Goal: Task Accomplishment & Management: Manage account settings

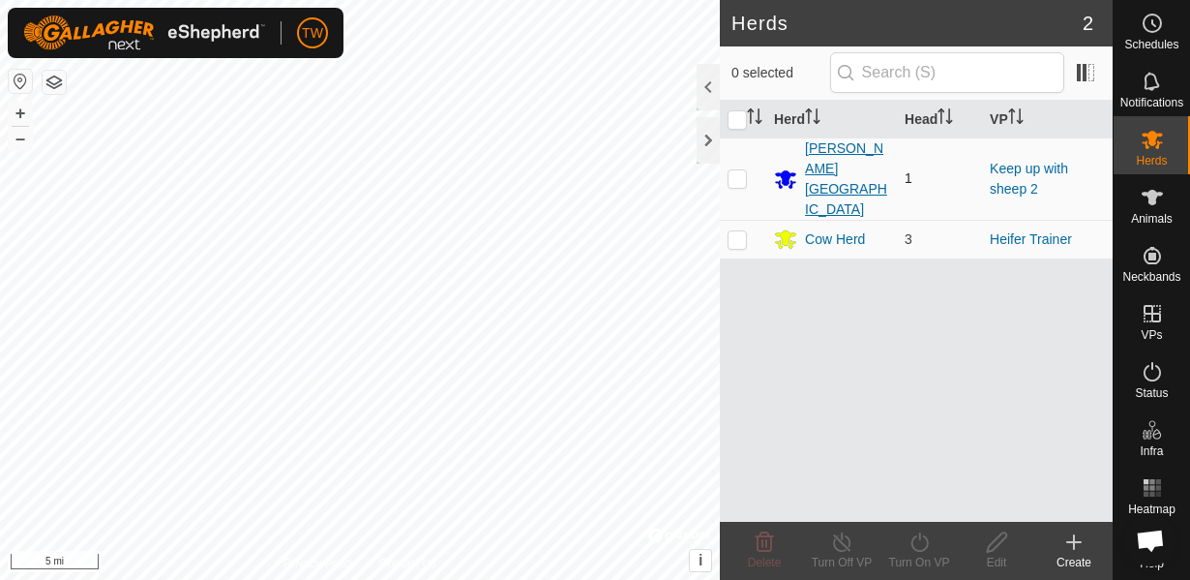
click at [860, 161] on div "[PERSON_NAME][GEOGRAPHIC_DATA]" at bounding box center [847, 178] width 84 height 81
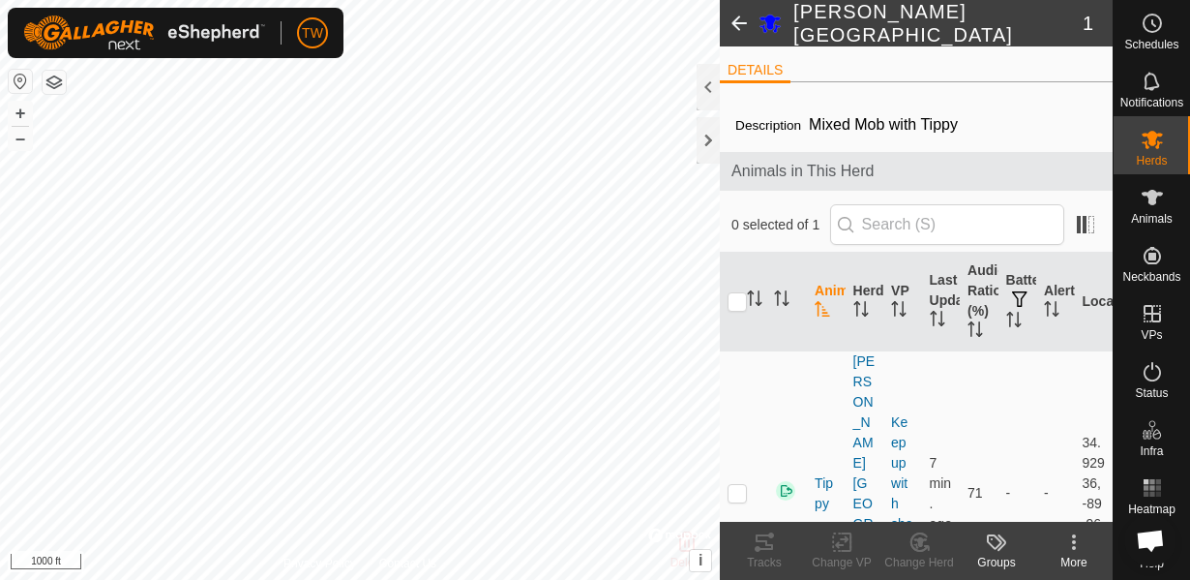
click at [511, 579] on html "TW Schedules Notifications Herds Animals Neckbands VPs Status Infra Heatmap Hel…" at bounding box center [595, 290] width 1190 height 580
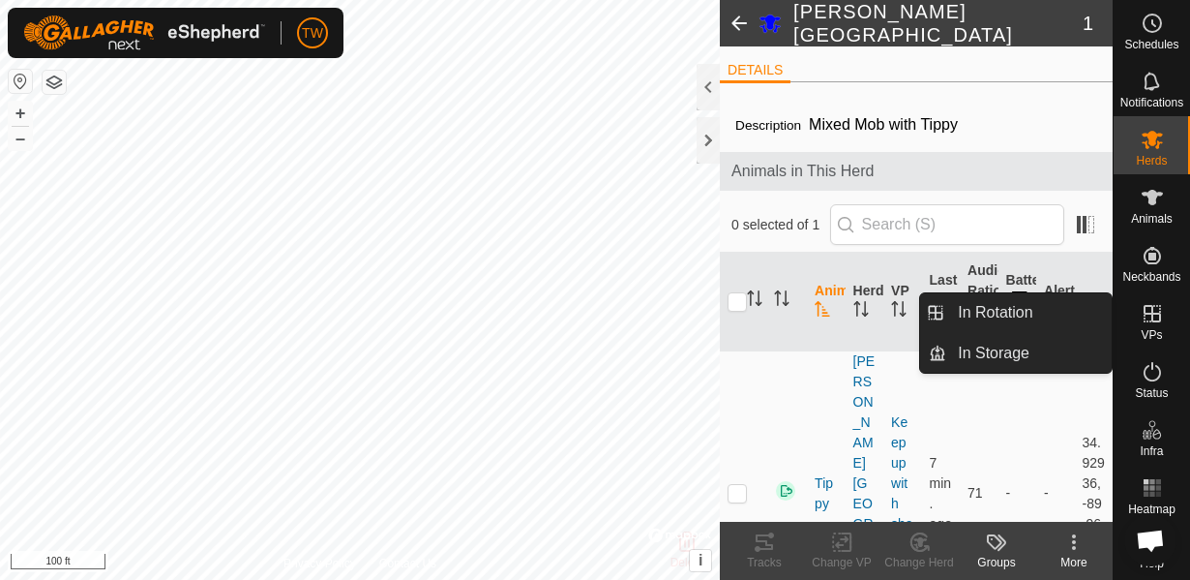
click at [1135, 312] on es-virtualpaddocks-svg-icon at bounding box center [1152, 313] width 35 height 31
click at [1162, 323] on icon at bounding box center [1152, 313] width 23 height 23
click at [1015, 317] on link "In Rotation" at bounding box center [1028, 312] width 165 height 39
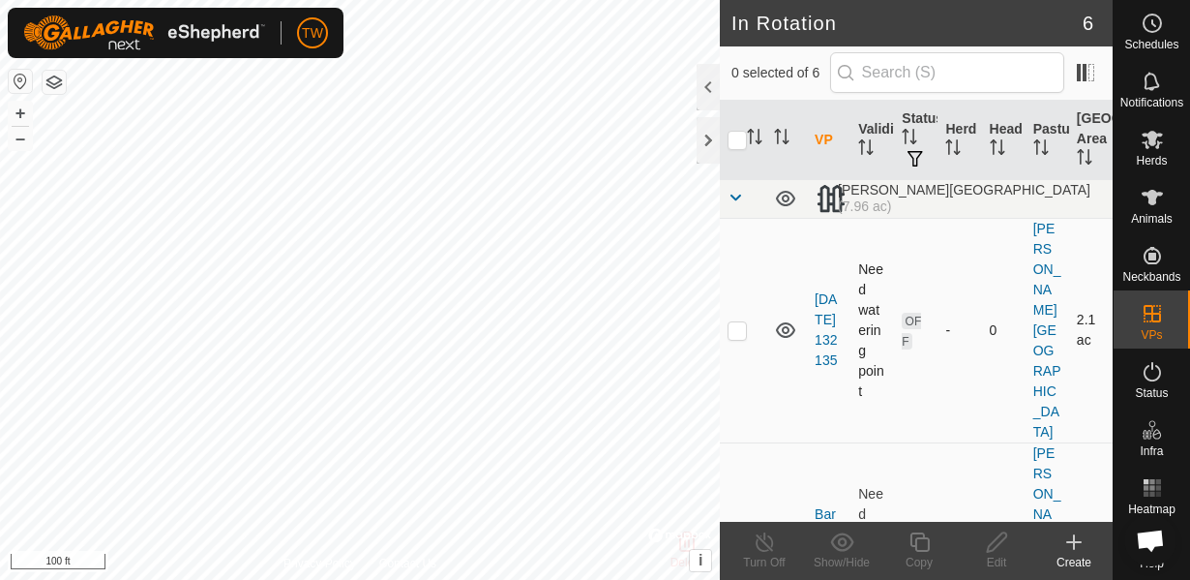
click at [737, 322] on p-checkbox at bounding box center [737, 329] width 19 height 15
checkbox input "true"
click at [782, 322] on icon at bounding box center [785, 329] width 19 height 15
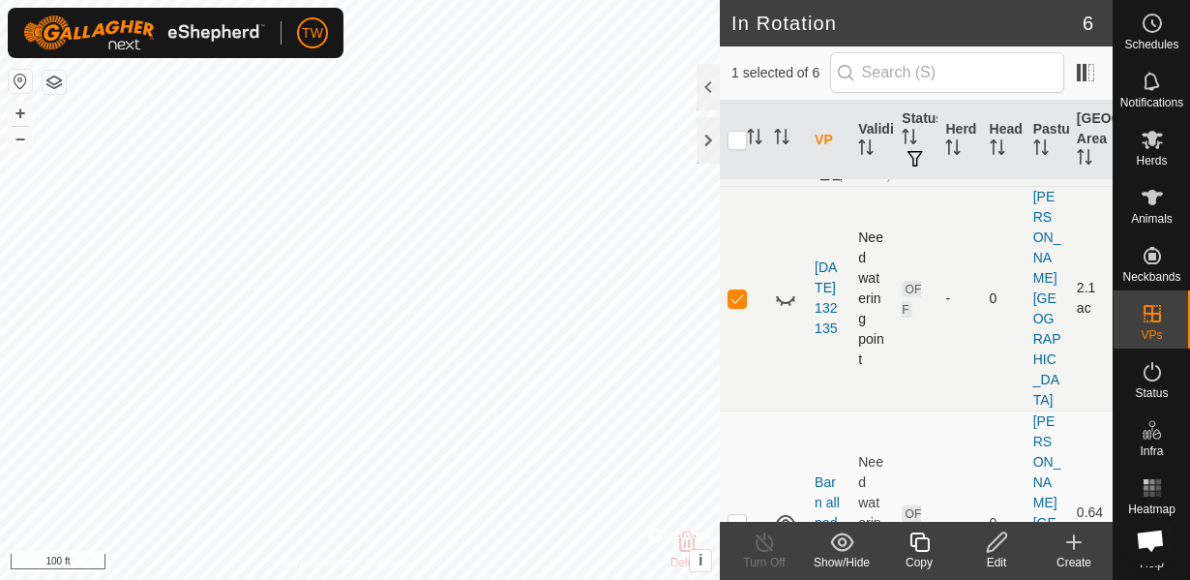
scroll to position [139, 0]
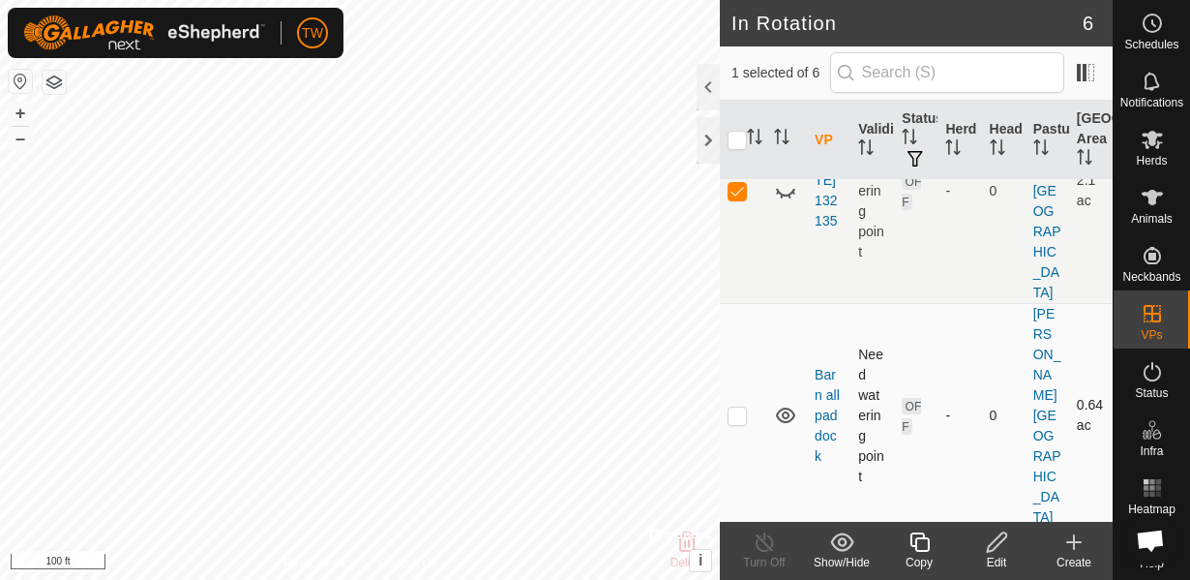
click at [738, 407] on p-checkbox at bounding box center [737, 414] width 19 height 15
checkbox input "true"
click at [791, 404] on icon at bounding box center [785, 415] width 23 height 23
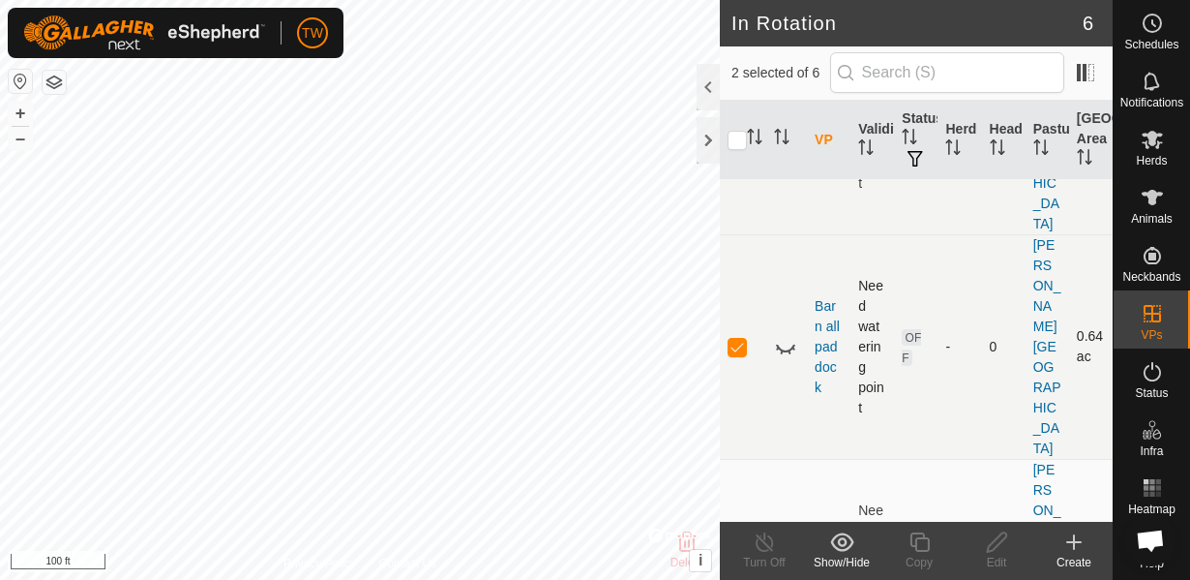
scroll to position [209, 0]
click at [737, 562] on p-checkbox at bounding box center [737, 569] width 19 height 15
click at [735, 562] on p-checkbox at bounding box center [737, 569] width 19 height 15
checkbox input "false"
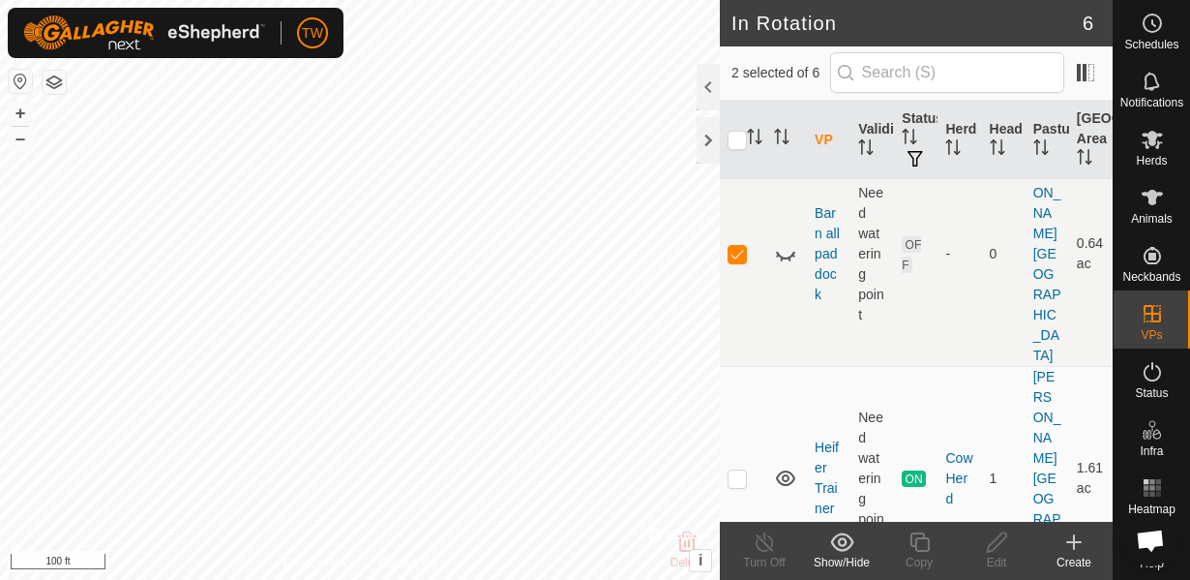
scroll to position [347, 0]
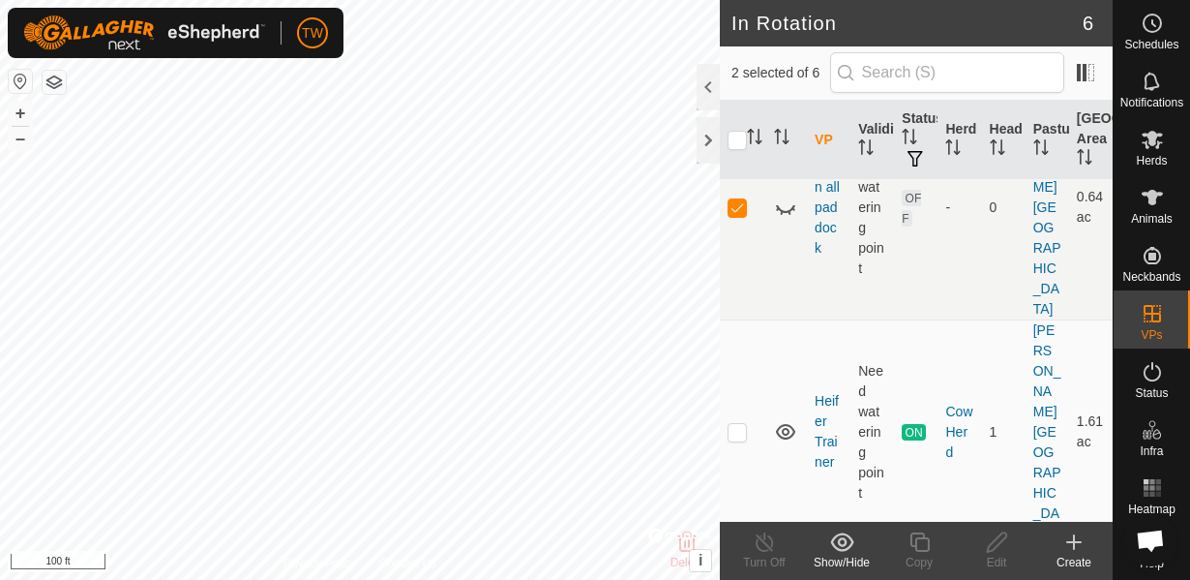
checkbox input "true"
click at [1158, 183] on es-animals-svg-icon at bounding box center [1152, 197] width 35 height 31
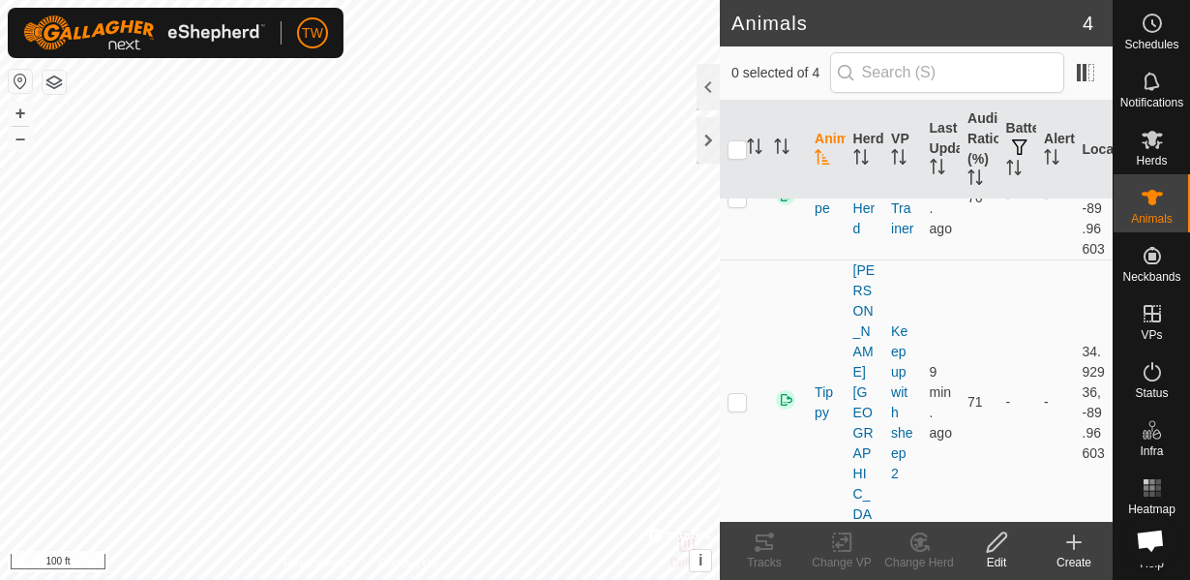
scroll to position [311, 0]
click at [741, 406] on p-checkbox at bounding box center [737, 398] width 19 height 15
checkbox input "true"
click at [840, 545] on icon at bounding box center [842, 542] width 14 height 13
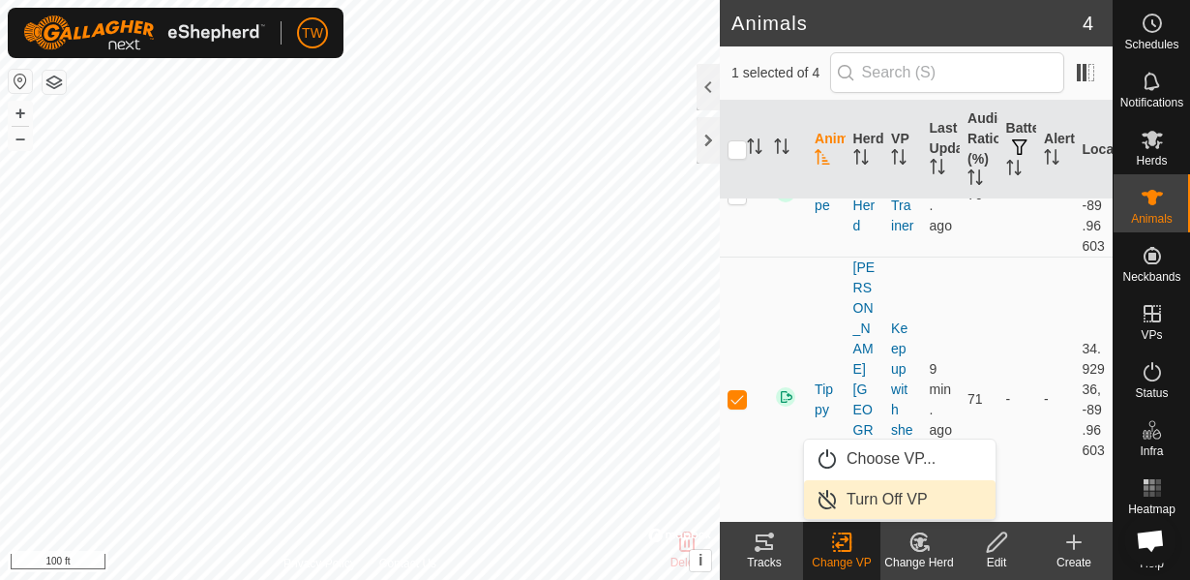
click at [871, 503] on link "Turn Off VP" at bounding box center [900, 499] width 192 height 39
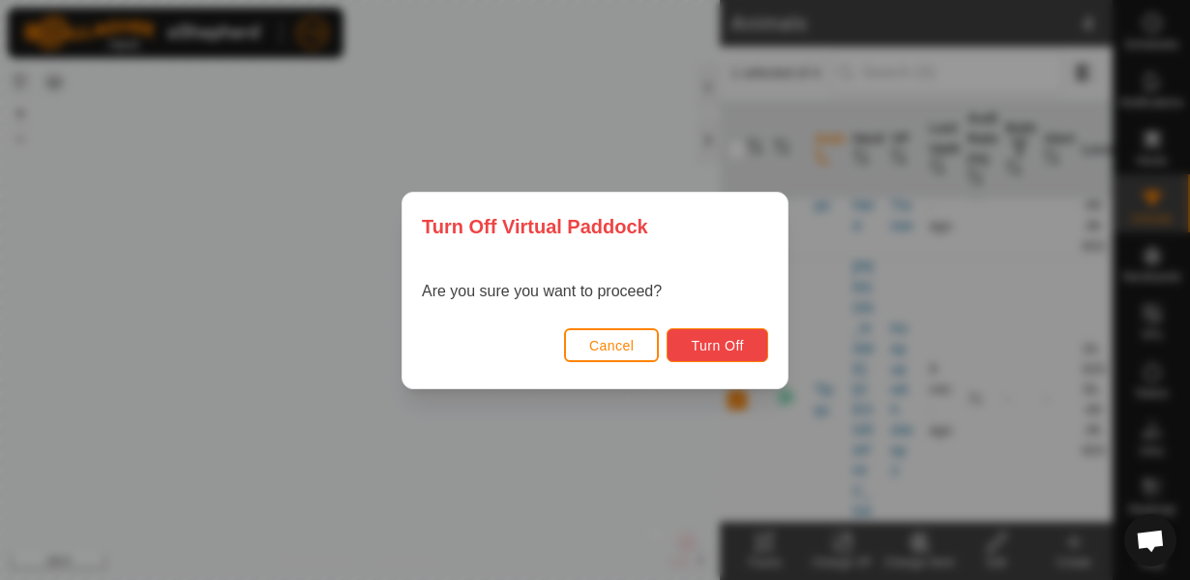
click at [730, 351] on span "Turn Off" at bounding box center [717, 345] width 53 height 15
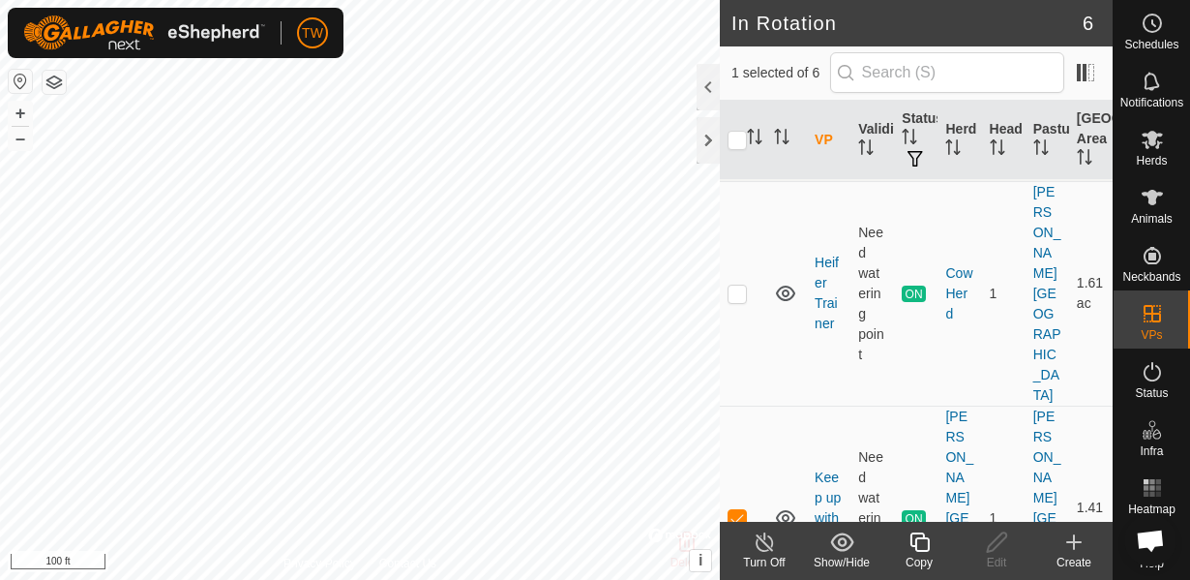
scroll to position [488, 0]
click at [764, 551] on icon at bounding box center [764, 541] width 17 height 19
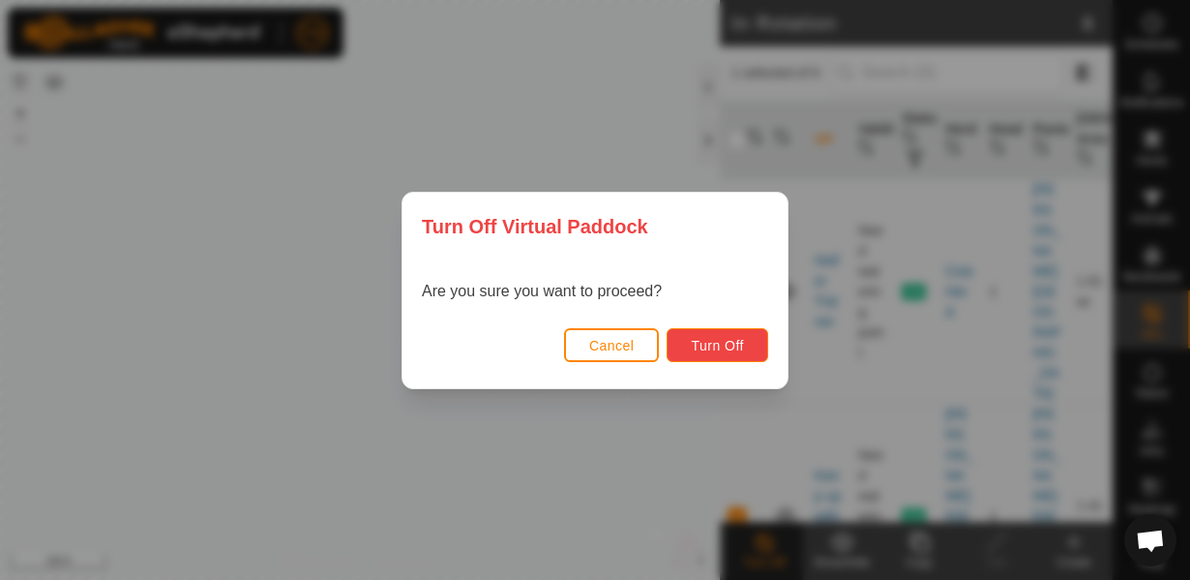
click at [731, 344] on span "Turn Off" at bounding box center [717, 345] width 53 height 15
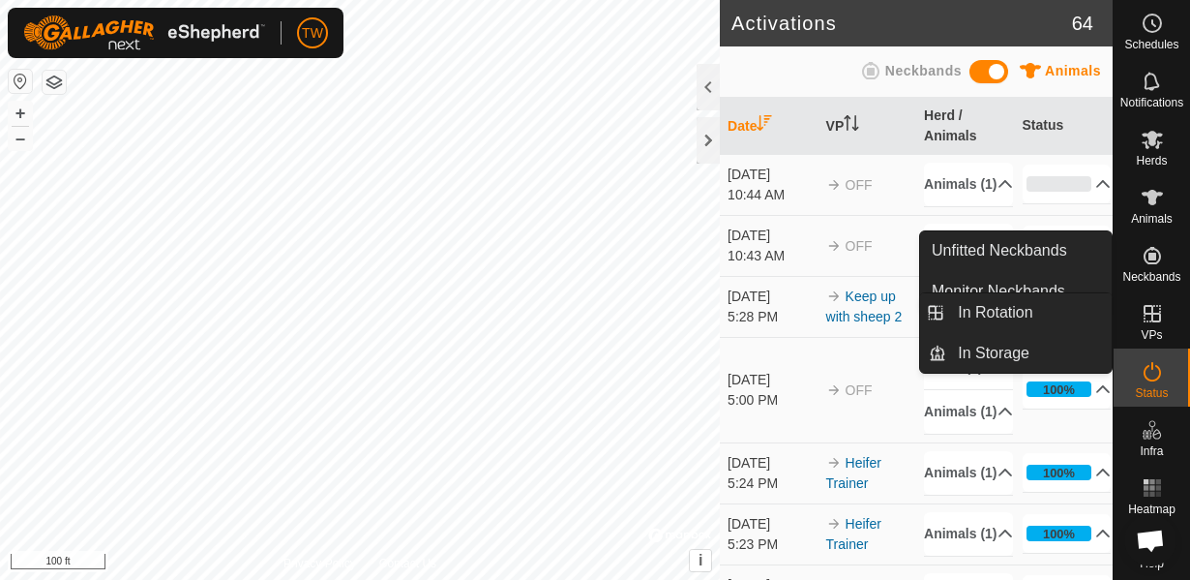
click at [1167, 307] on es-virtualpaddocks-svg-icon at bounding box center [1152, 313] width 35 height 31
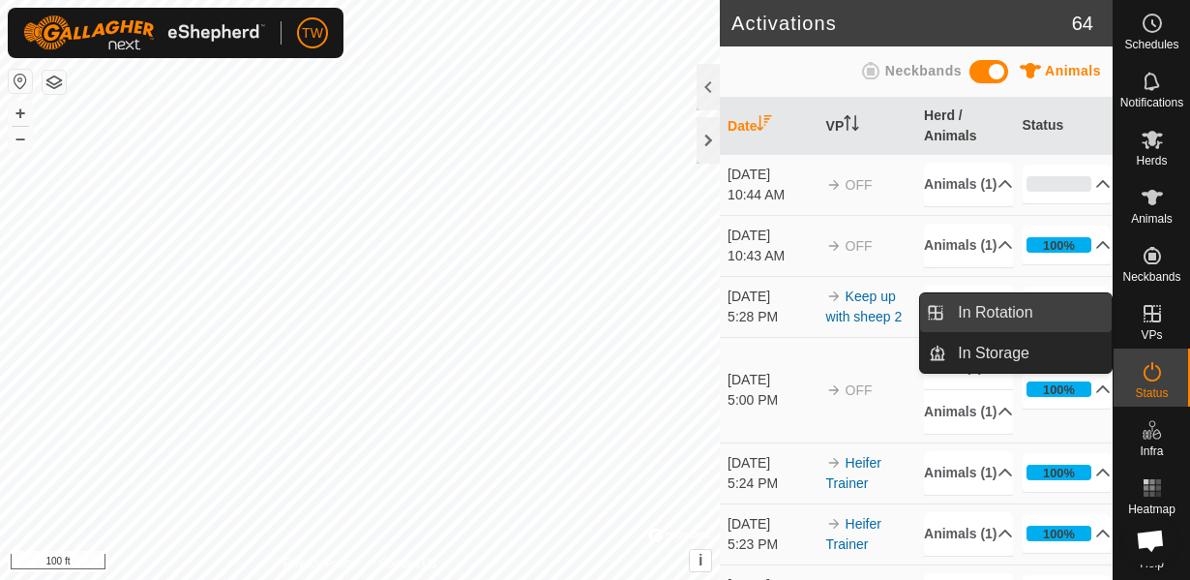
click at [1020, 321] on link "In Rotation" at bounding box center [1028, 312] width 165 height 39
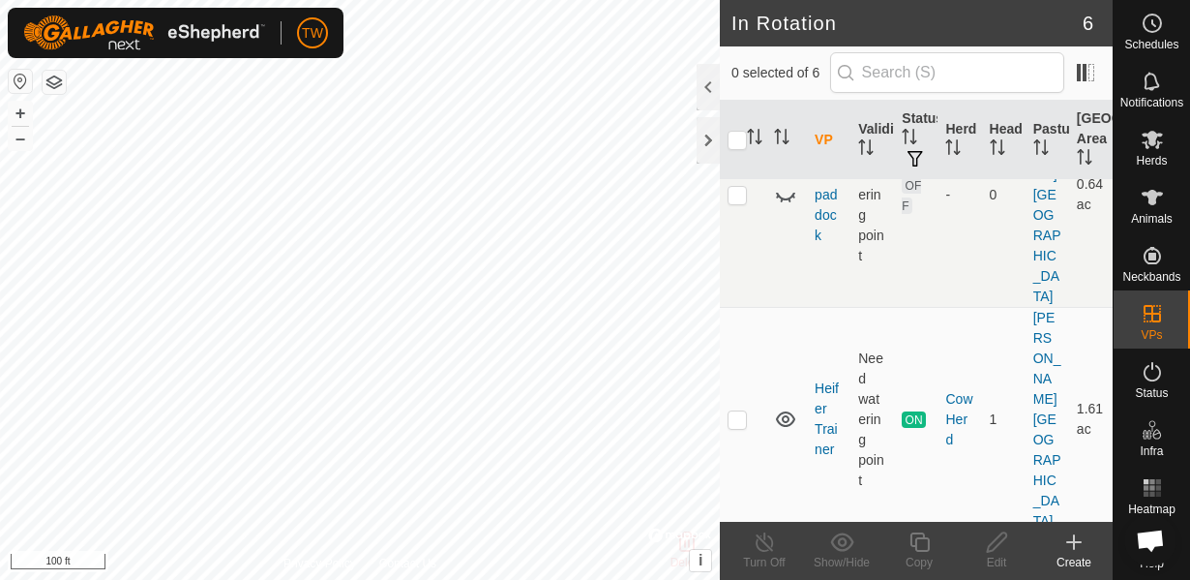
scroll to position [417, 0]
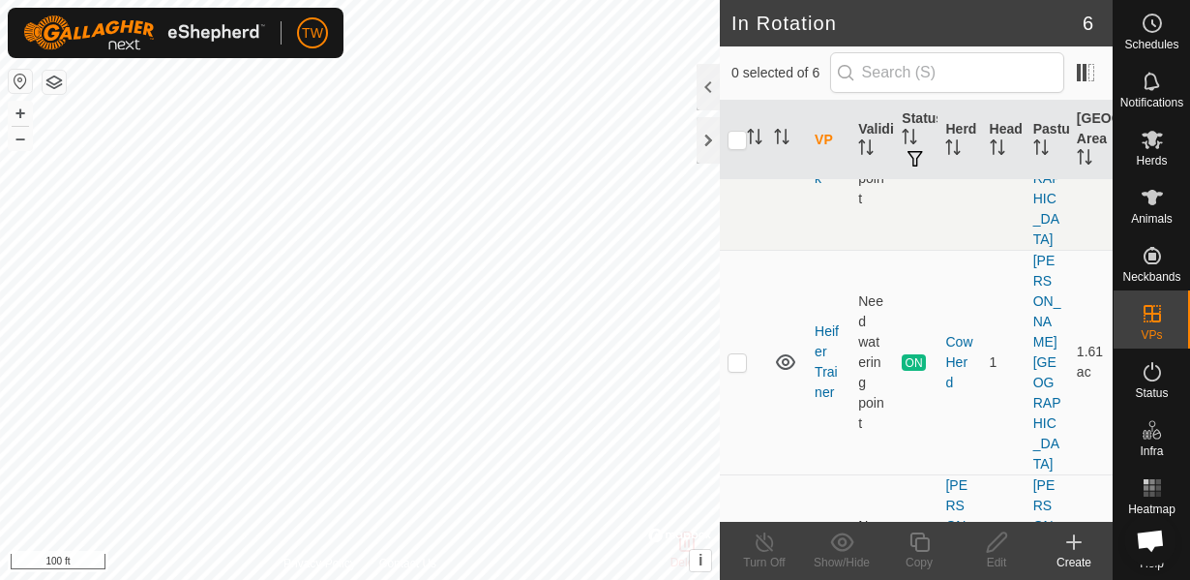
click at [737, 474] on td at bounding box center [743, 586] width 46 height 225
checkbox input "true"
click at [1157, 210] on es-animals-svg-icon at bounding box center [1152, 197] width 35 height 31
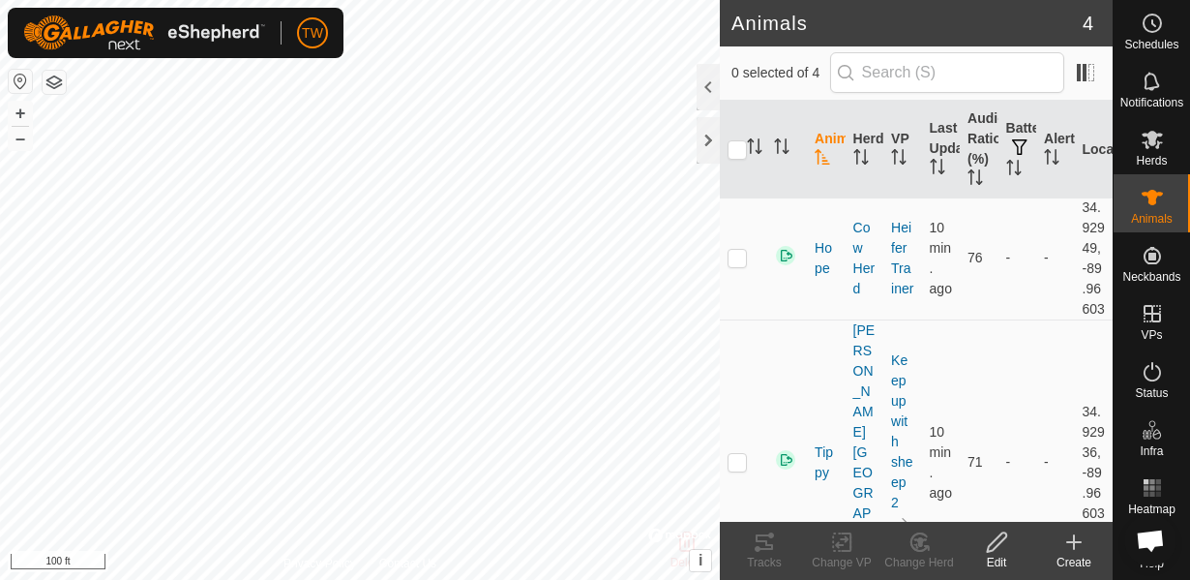
scroll to position [347, 0]
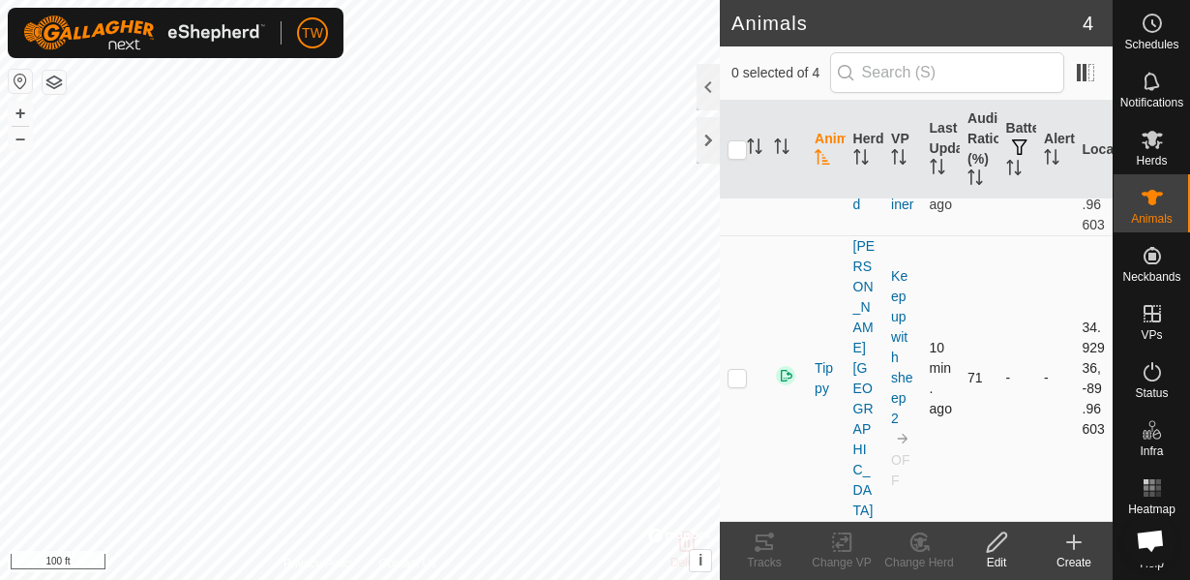
click at [742, 385] on p-checkbox at bounding box center [737, 377] width 19 height 15
checkbox input "true"
click at [708, 93] on div at bounding box center [708, 87] width 23 height 46
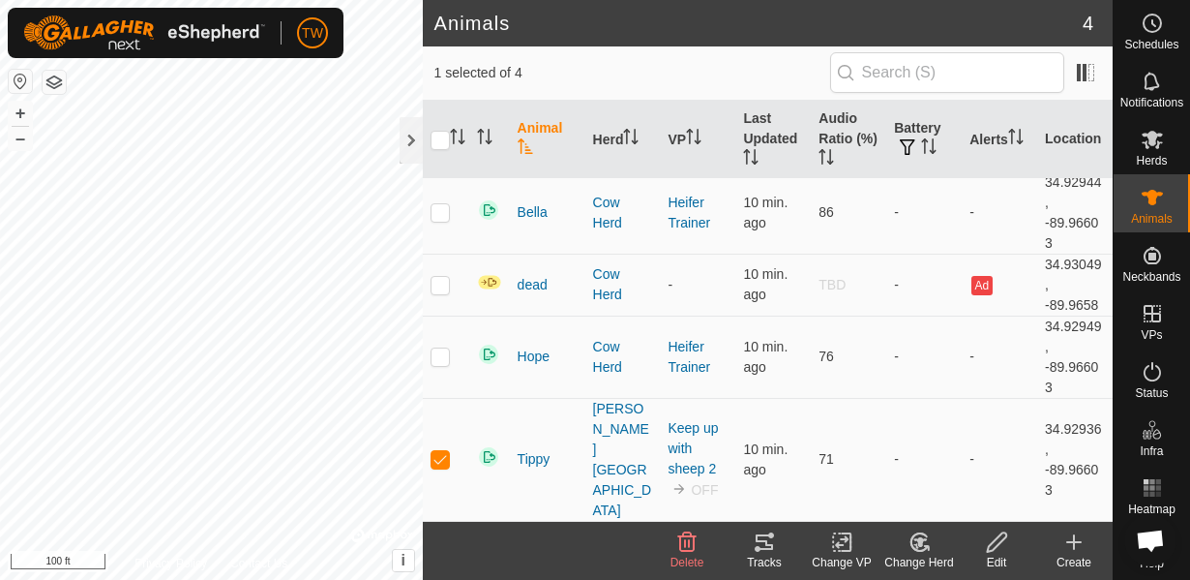
scroll to position [0, 0]
